Goal: Find contact information: Find contact information

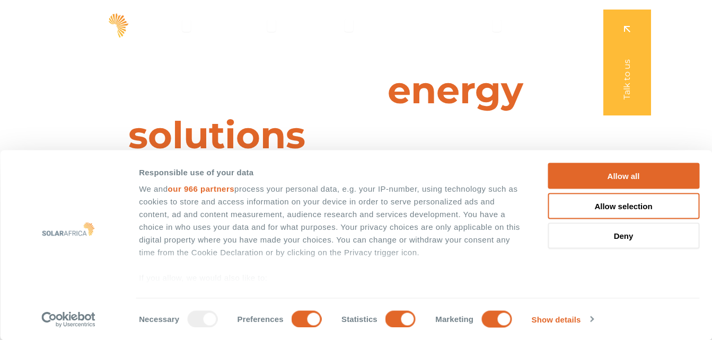
click at [483, 76] on span "energy solutions" at bounding box center [325, 112] width 395 height 91
click at [644, 204] on button "Allow selection" at bounding box center [623, 206] width 152 height 26
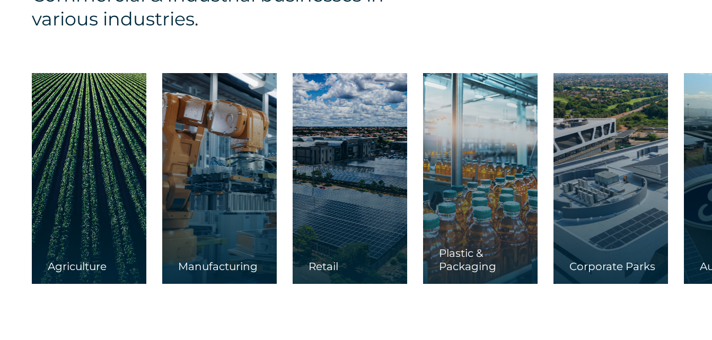
scroll to position [1589, 0]
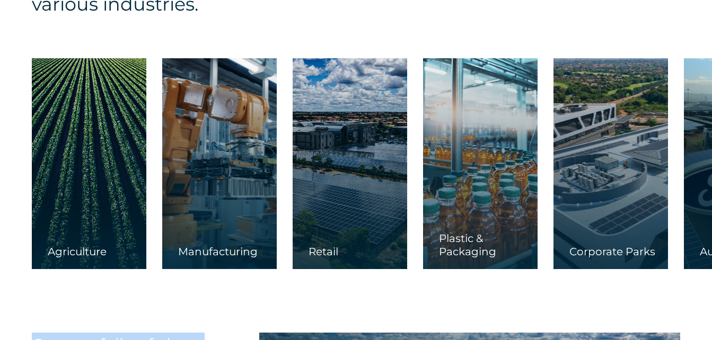
drag, startPoint x: 578, startPoint y: 296, endPoint x: 434, endPoint y: 298, distance: 143.6
click at [428, 302] on div "Leaders in energy solutions for businesses " (Required) " indicates required fi…" at bounding box center [356, 215] width 712 height 3609
drag, startPoint x: 434, startPoint y: 298, endPoint x: 554, endPoint y: 284, distance: 120.0
click at [554, 284] on div "Our solutions are tailor-made to empower Commercial & Industrial businesses in …" at bounding box center [356, 105] width 712 height 391
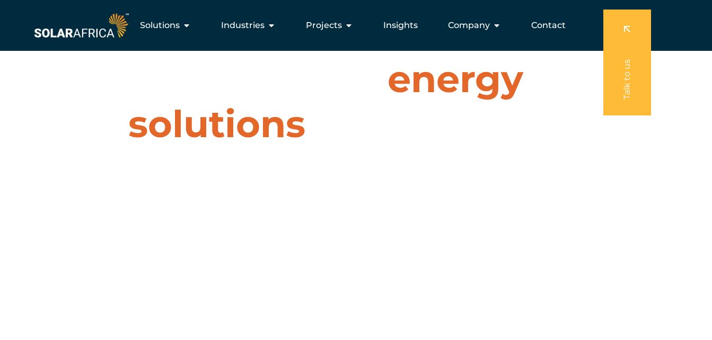
scroll to position [0, 0]
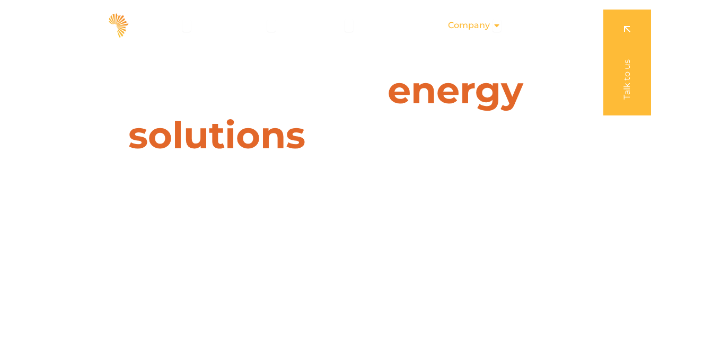
click at [472, 24] on span "Company" at bounding box center [469, 25] width 42 height 13
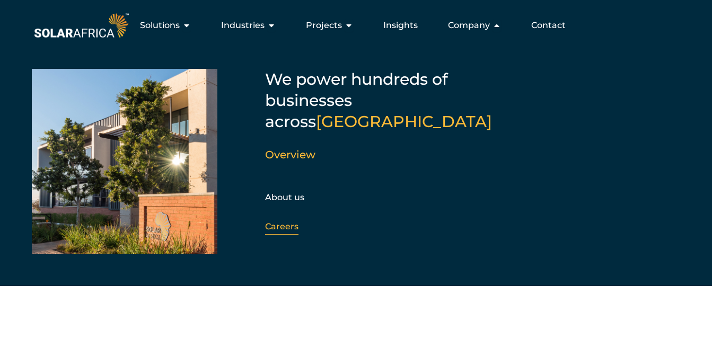
click at [283, 221] on link "Careers" at bounding box center [281, 226] width 33 height 10
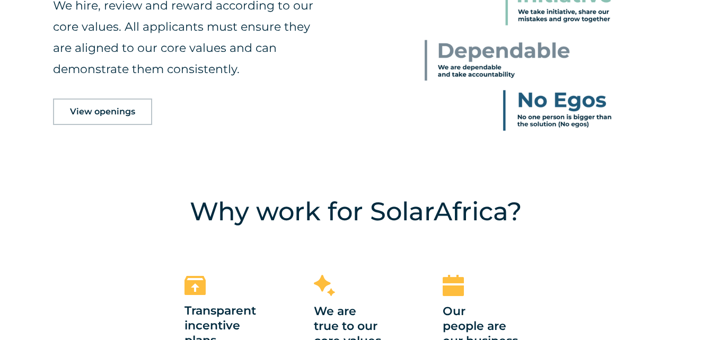
scroll to position [636, 0]
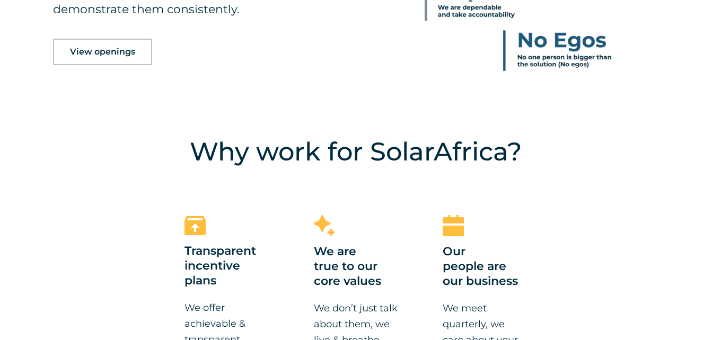
click at [96, 58] on link "View openings" at bounding box center [102, 52] width 99 height 26
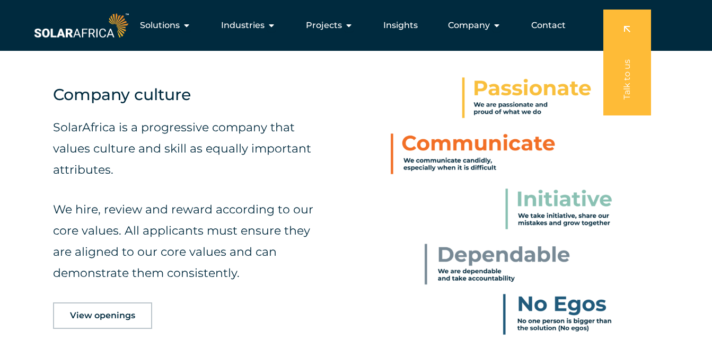
scroll to position [359, 0]
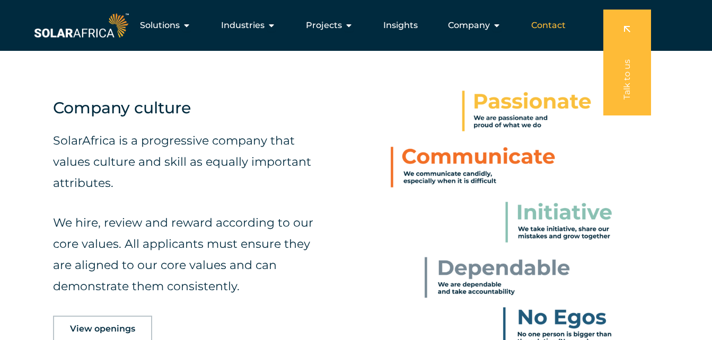
click at [541, 28] on span "Contact" at bounding box center [548, 25] width 34 height 13
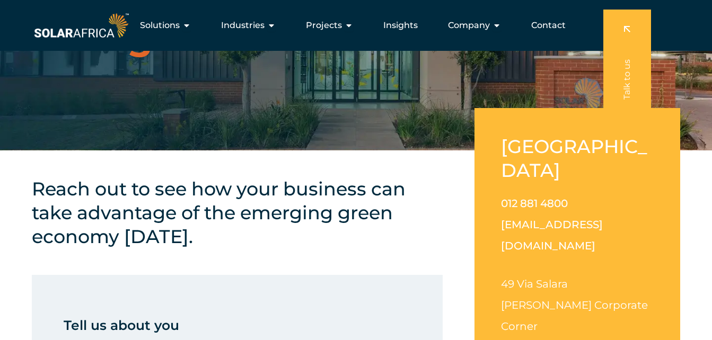
scroll to position [106, 0]
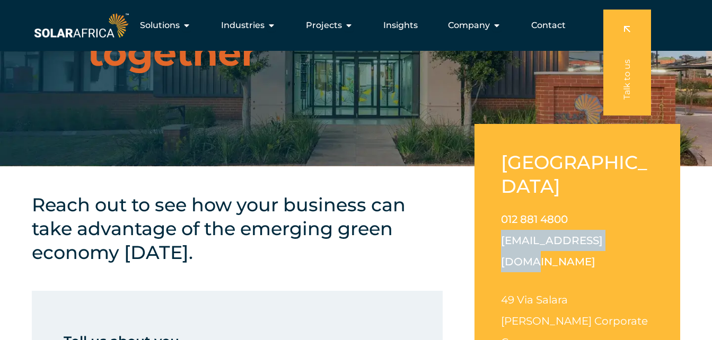
drag, startPoint x: 619, startPoint y: 215, endPoint x: 496, endPoint y: 214, distance: 122.4
click at [496, 214] on div "South Africa 012 881 4800 info@solarafrica.com 49 Via Salara Irene Corporate Co…" at bounding box center [577, 281] width 206 height 315
drag, startPoint x: 496, startPoint y: 214, endPoint x: 528, endPoint y: 220, distance: 32.4
copy link "[EMAIL_ADDRESS][DOMAIN_NAME]"
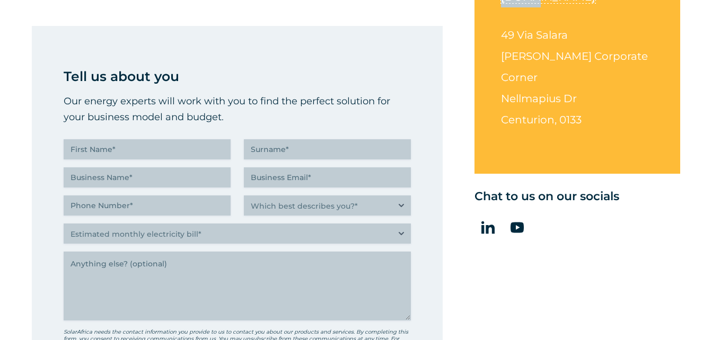
scroll to position [424, 0]
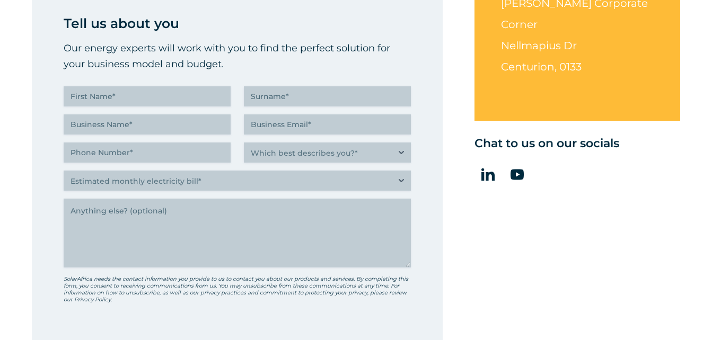
click at [487, 216] on div "South Africa 012 881 4800 info@solarafrica.com 49 Via Salara Irene Corporate Co…" at bounding box center [577, 143] width 206 height 591
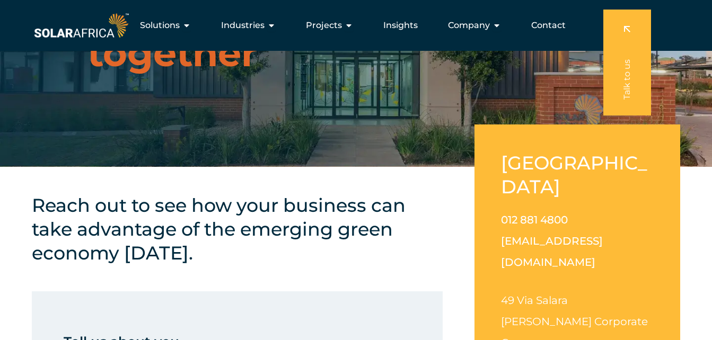
scroll to position [0, 0]
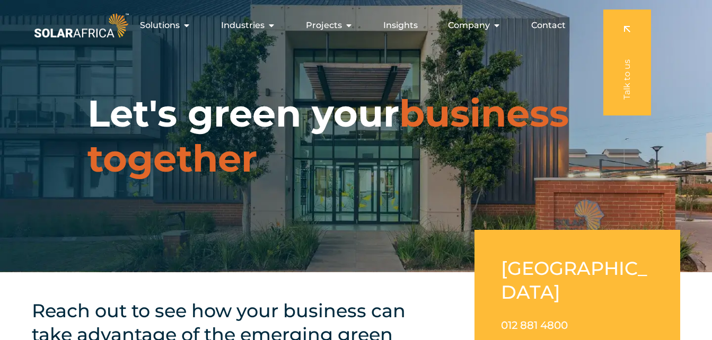
click at [538, 22] on span "Contact" at bounding box center [548, 25] width 34 height 13
click at [481, 26] on span "Company" at bounding box center [469, 25] width 42 height 13
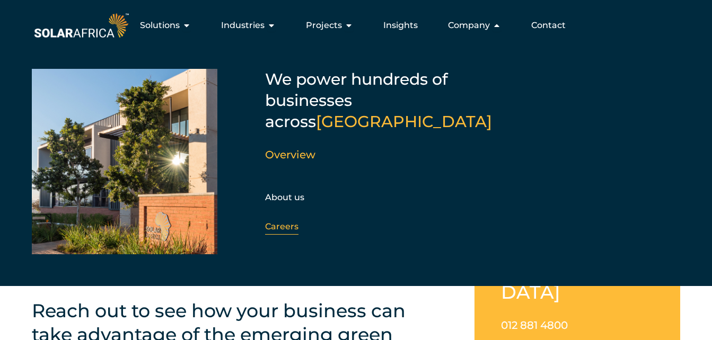
click at [276, 221] on link "Careers" at bounding box center [281, 226] width 33 height 10
